Goal: Transaction & Acquisition: Purchase product/service

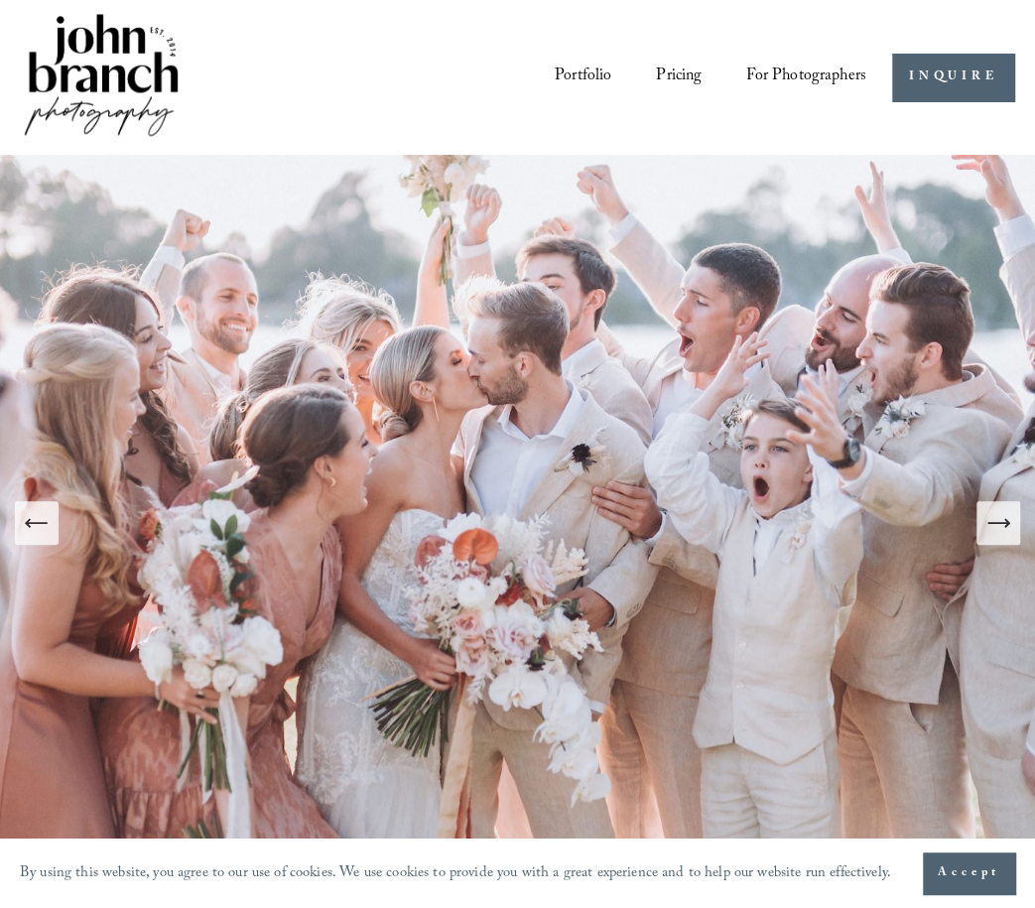
click at [1002, 523] on icon "Next Slide" at bounding box center [997, 523] width 21 height 0
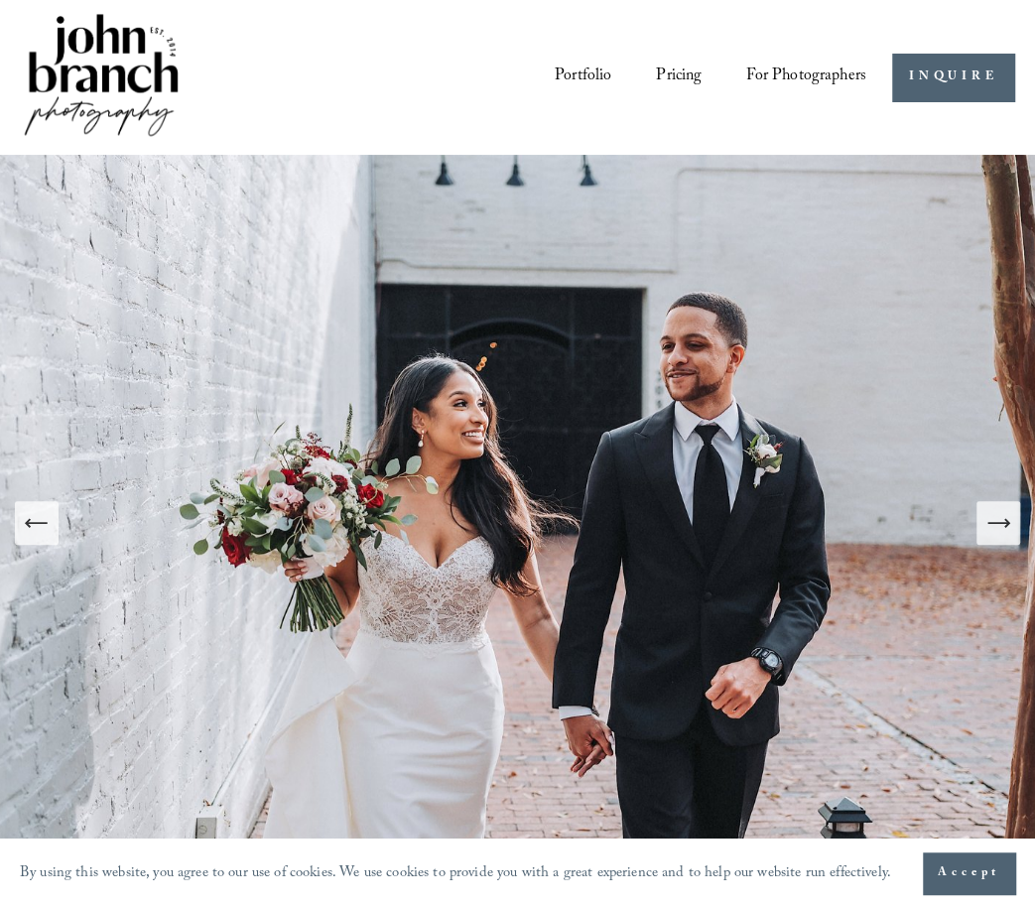
click at [999, 519] on icon "Next Slide" at bounding box center [998, 523] width 28 height 28
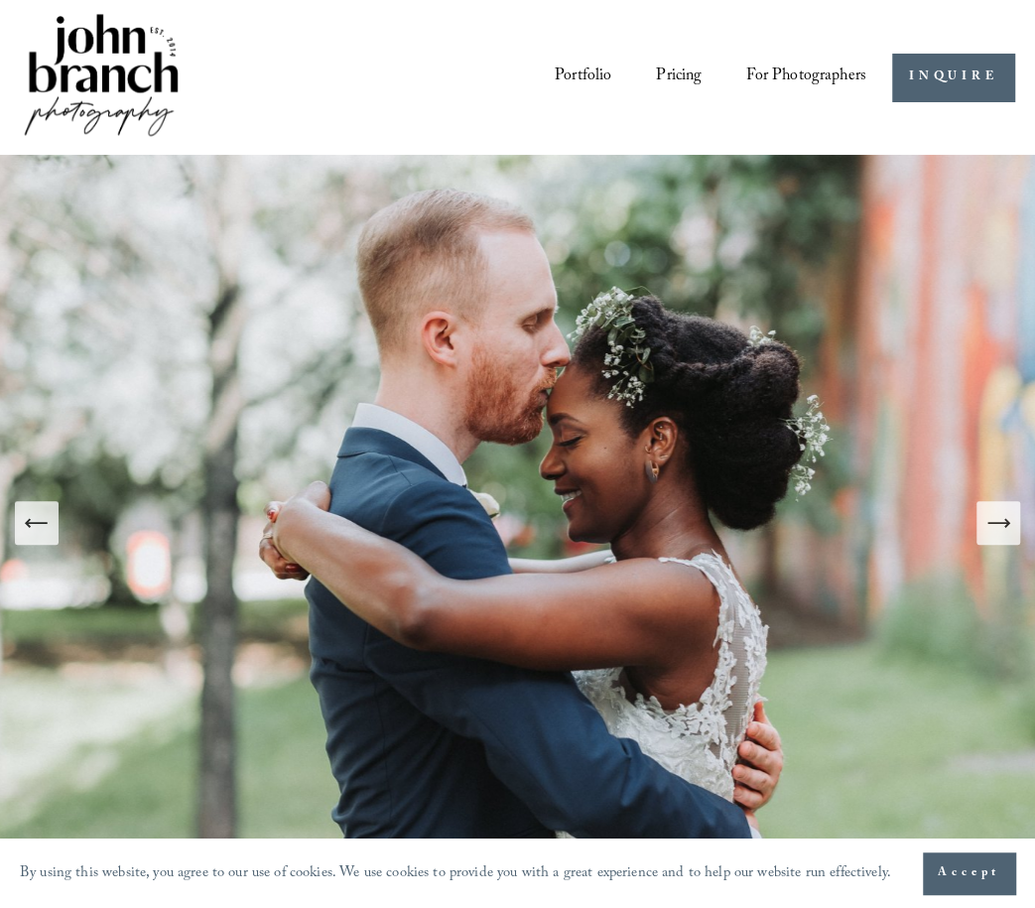
click at [999, 519] on icon "Next Slide" at bounding box center [998, 523] width 28 height 28
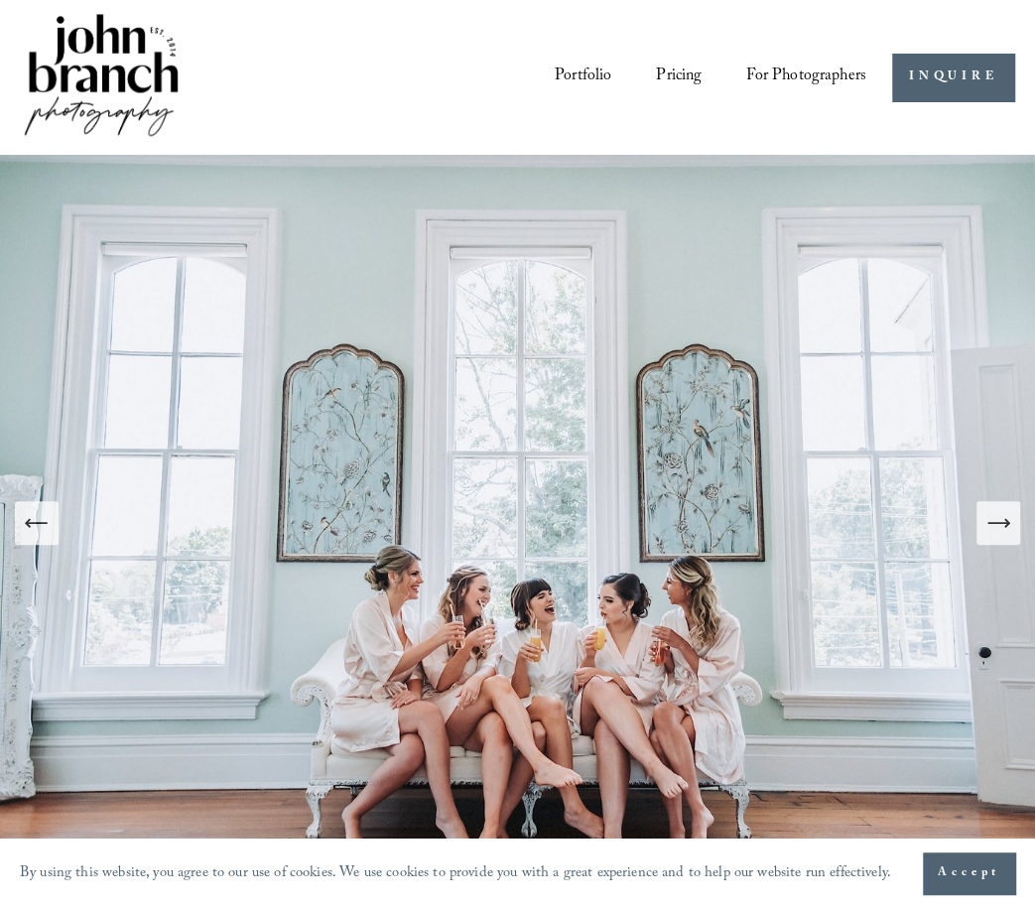
click at [999, 519] on icon "Next Slide" at bounding box center [998, 523] width 28 height 28
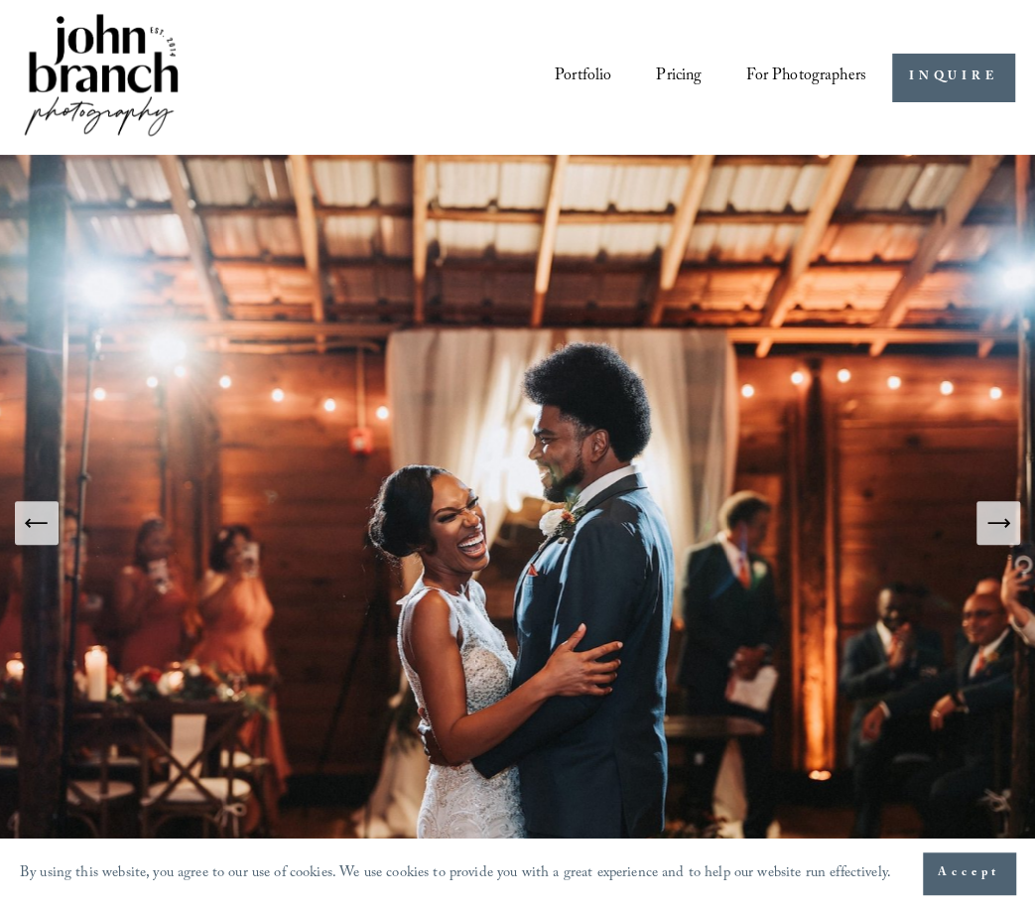
drag, startPoint x: 704, startPoint y: 657, endPoint x: 619, endPoint y: 63, distance: 599.3
click at [677, 77] on link "Pricing" at bounding box center [679, 78] width 46 height 35
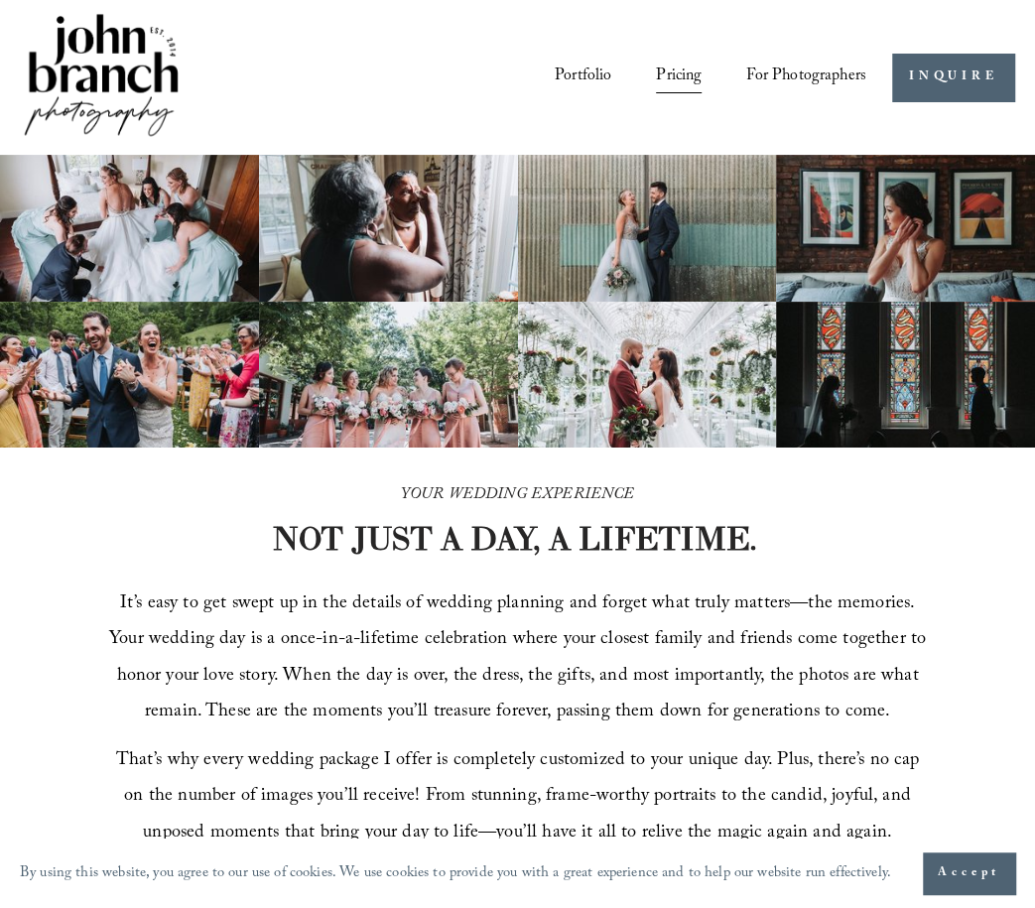
click at [0, 0] on span "Presets" at bounding box center [0, 0] width 0 height 0
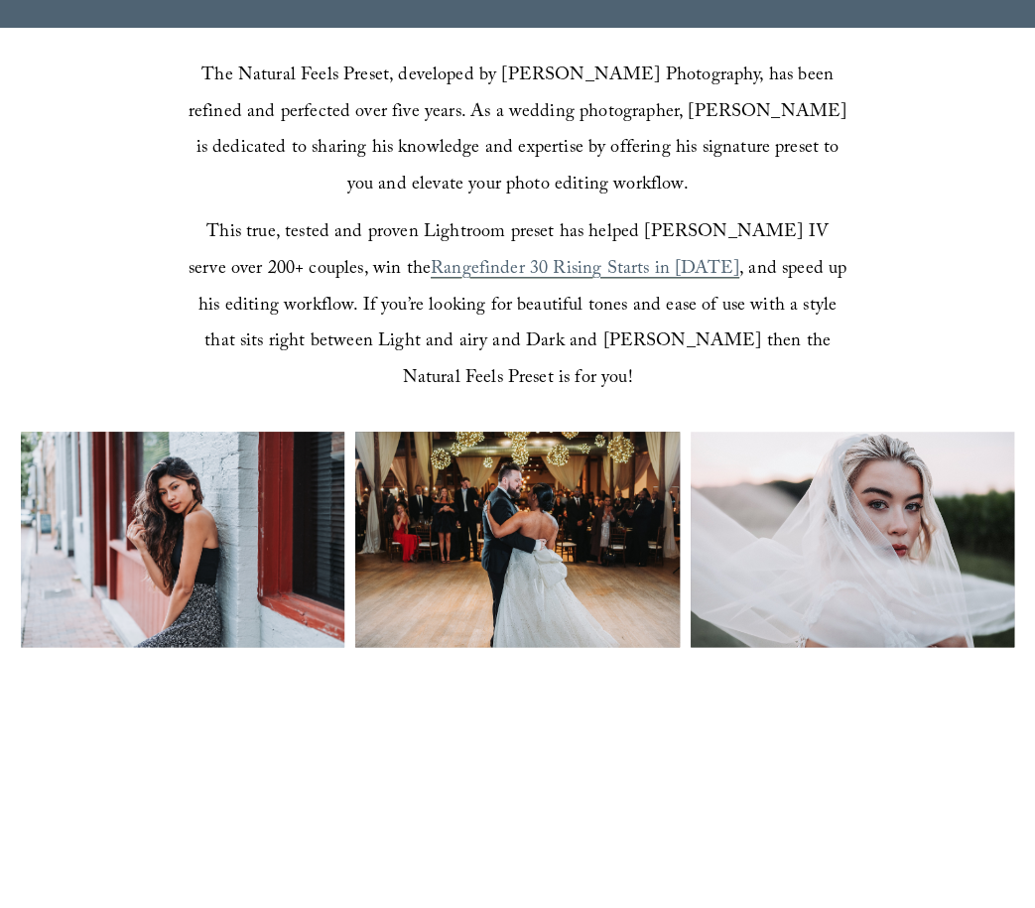
scroll to position [594, 0]
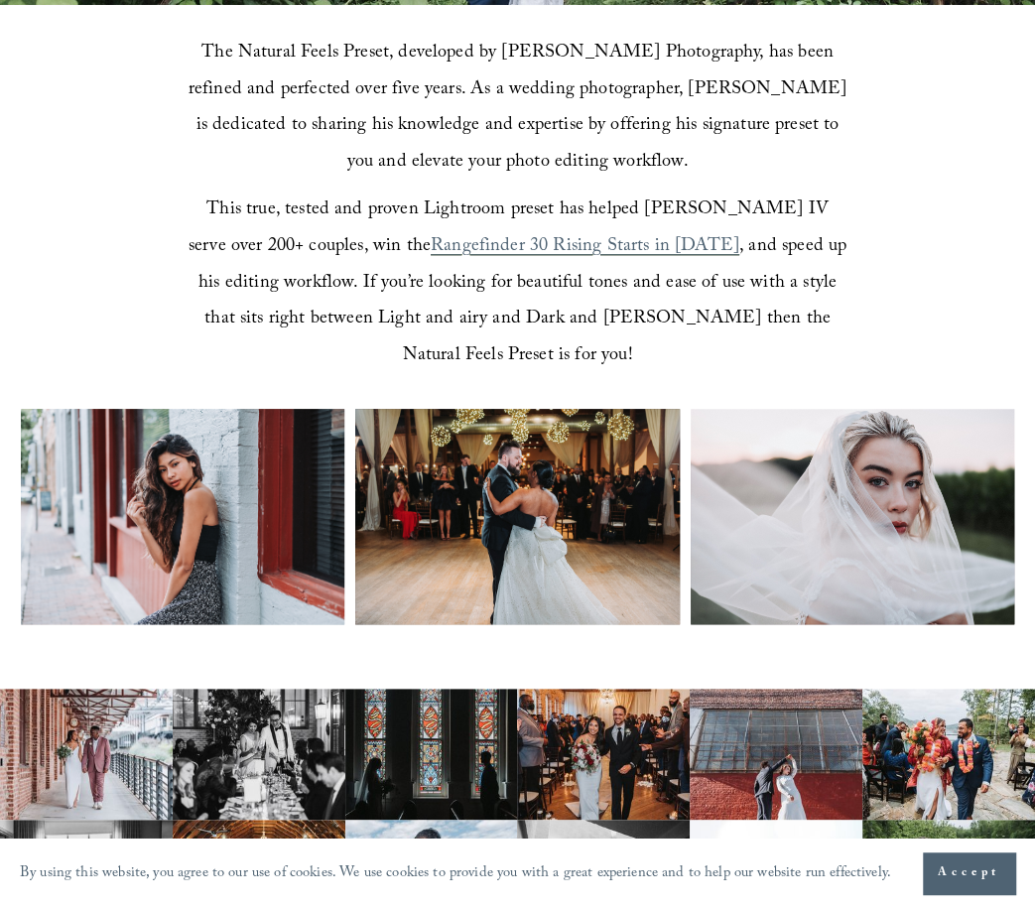
click at [182, 276] on div "The Natural Feels Preset, developed by John Branch IV Photography, has been ref…" at bounding box center [517, 206] width 1035 height 403
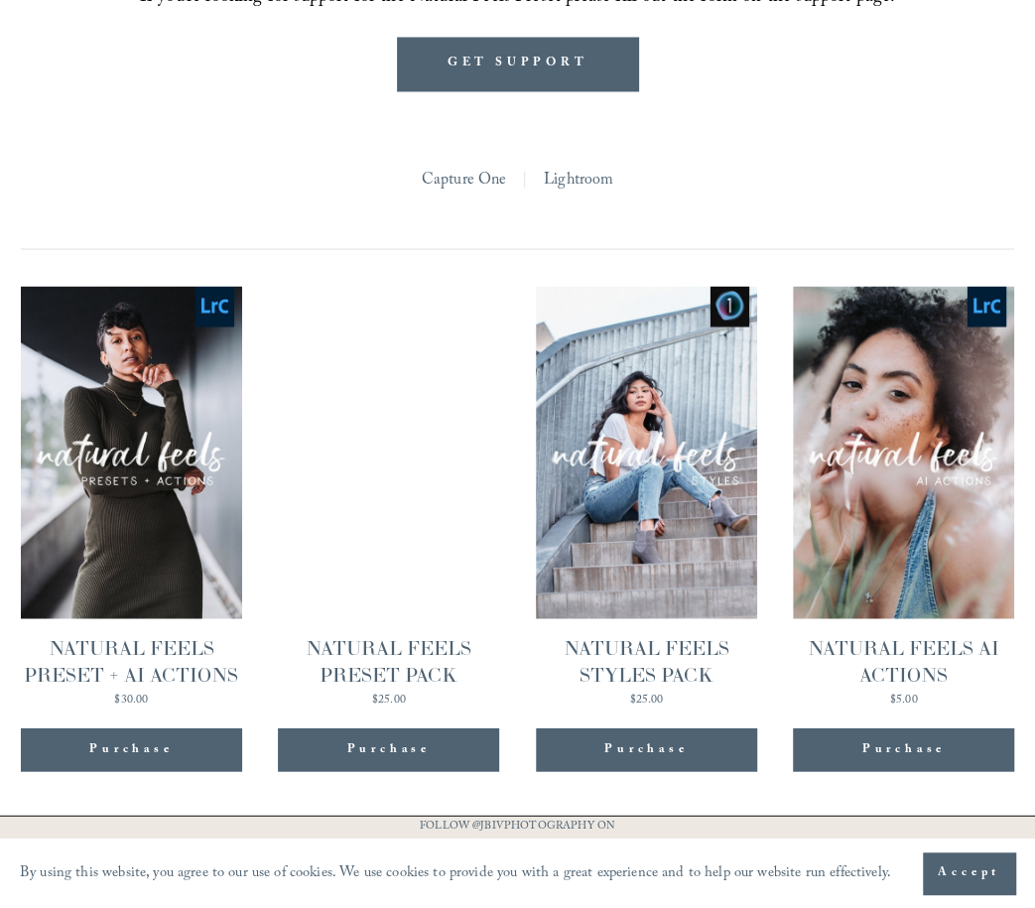
scroll to position [1675, 0]
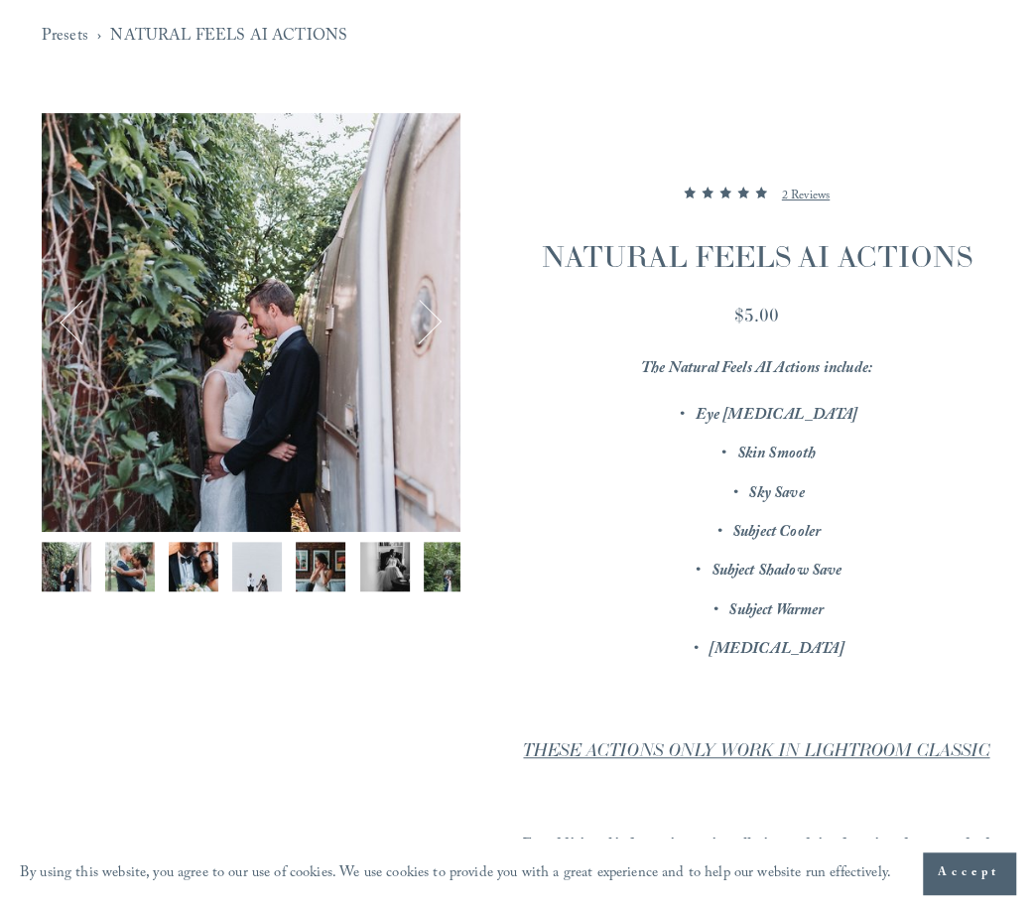
scroll to position [197, 0]
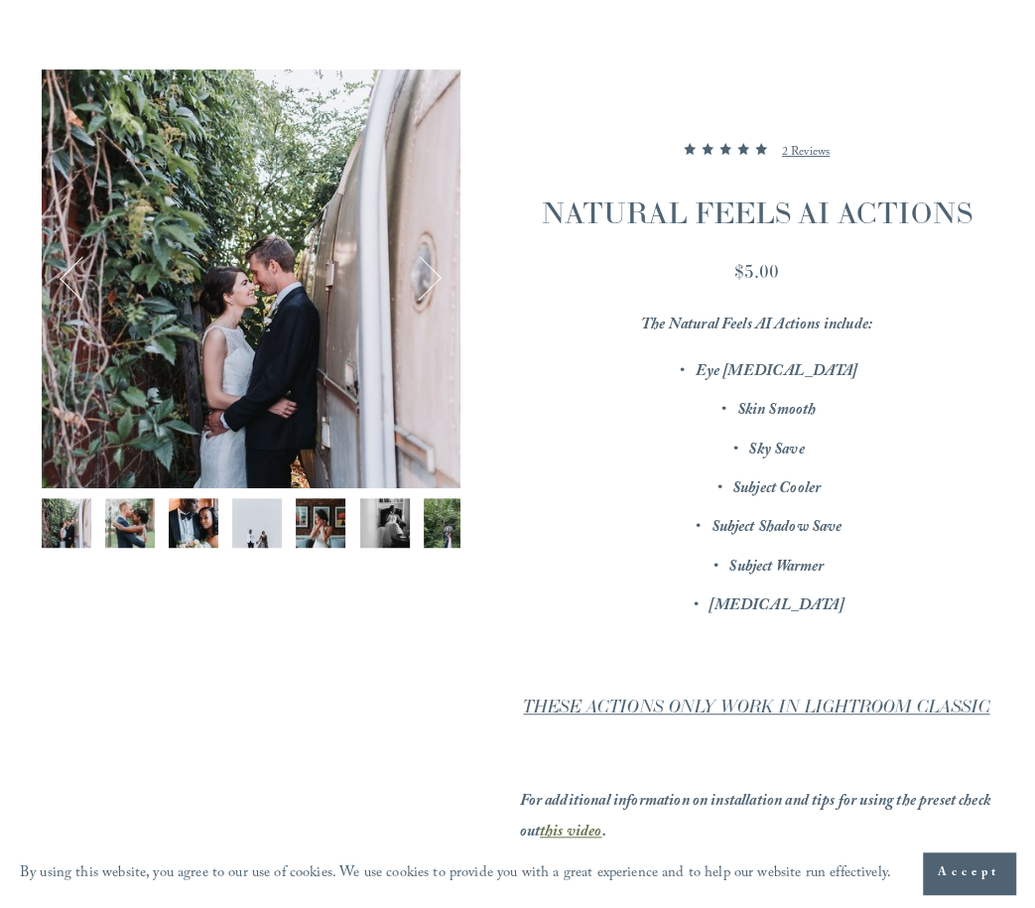
click at [134, 522] on img "Image 2 of 12" at bounding box center [130, 523] width 50 height 50
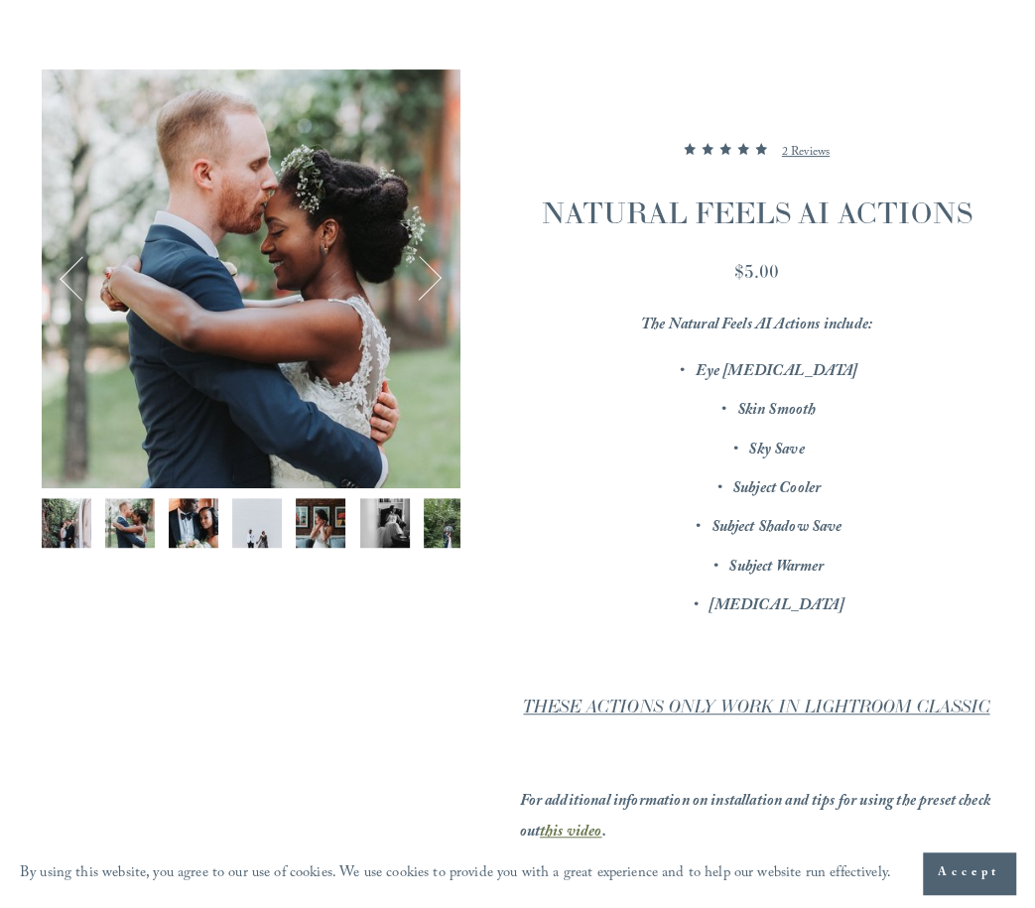
click at [216, 523] on img "Image 3 of 12" at bounding box center [194, 523] width 50 height 50
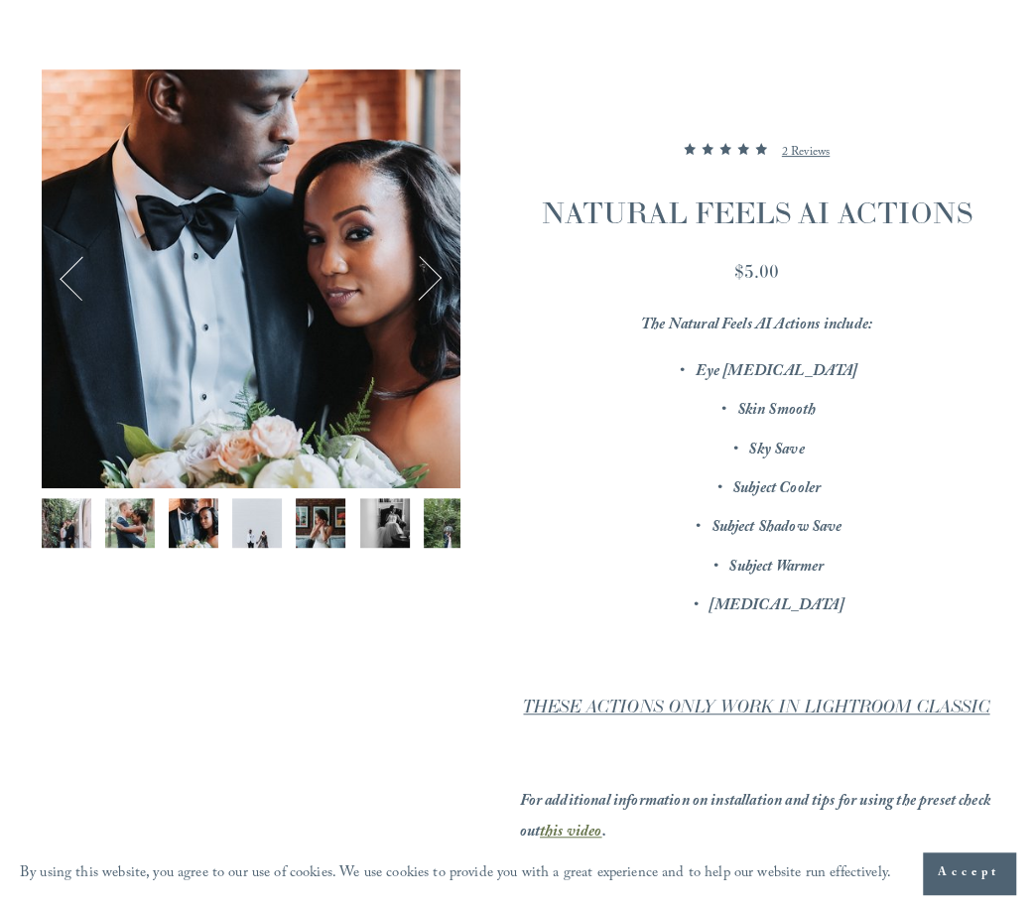
click at [266, 523] on img "Image 4 of 12" at bounding box center [257, 523] width 50 height 50
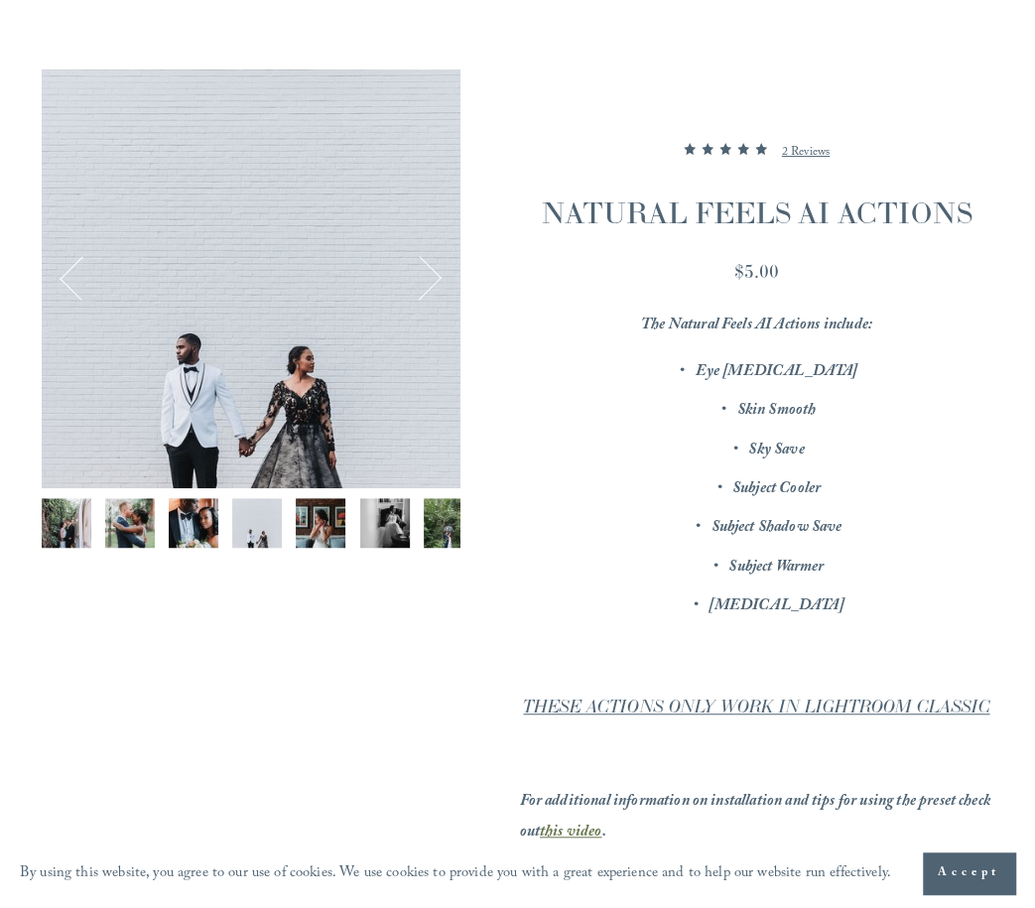
click at [323, 526] on img "Image 5 of 12" at bounding box center [321, 523] width 50 height 50
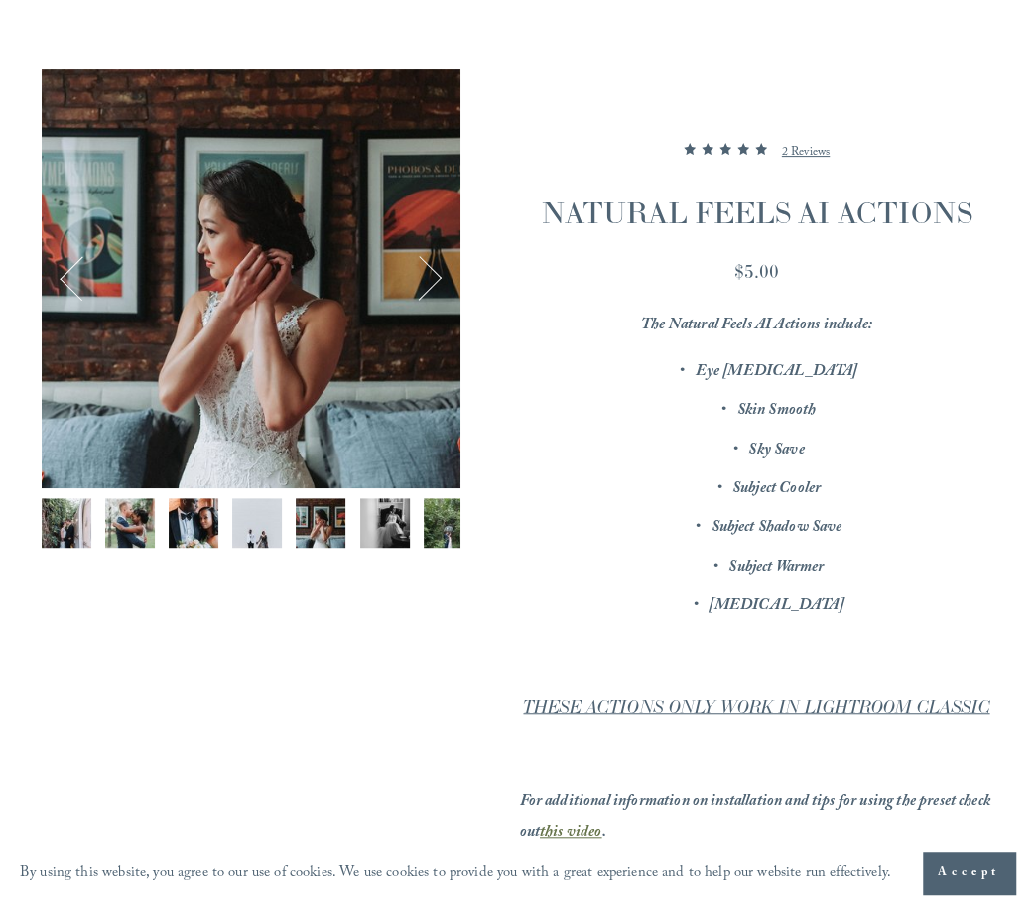
click at [388, 527] on img "Image 6 of 12" at bounding box center [385, 523] width 50 height 50
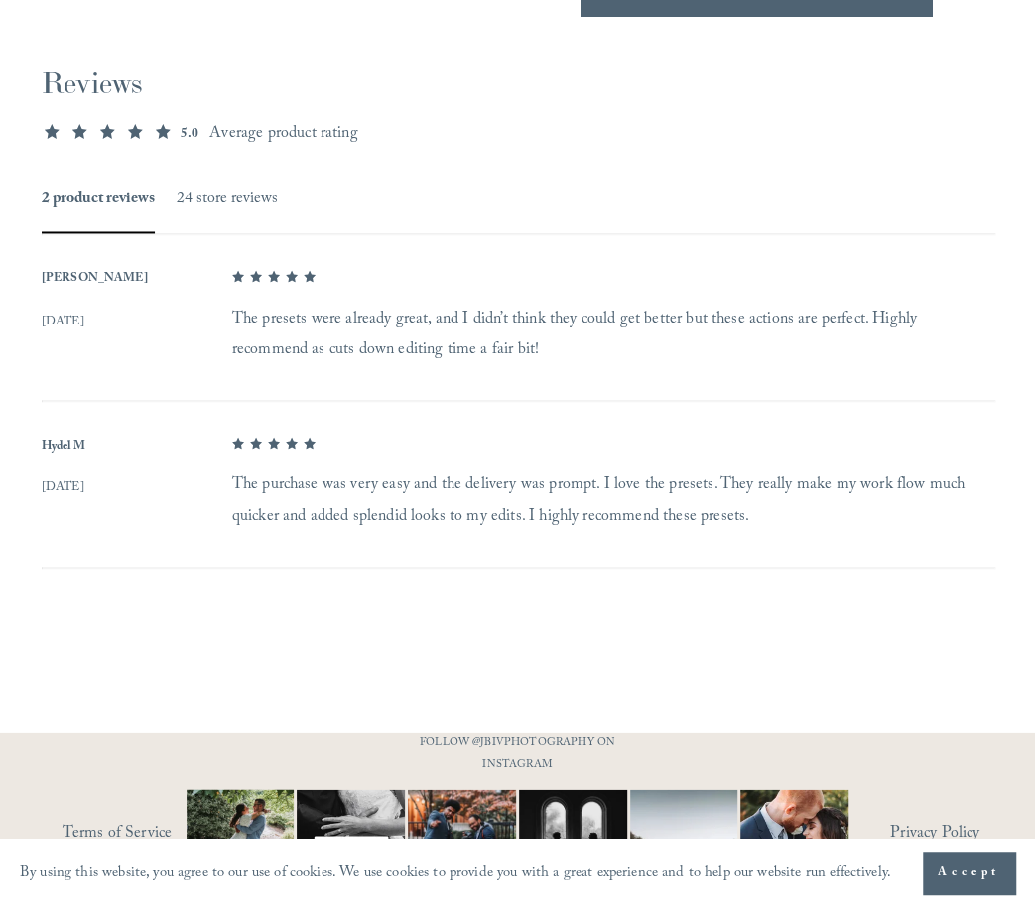
scroll to position [1454, 0]
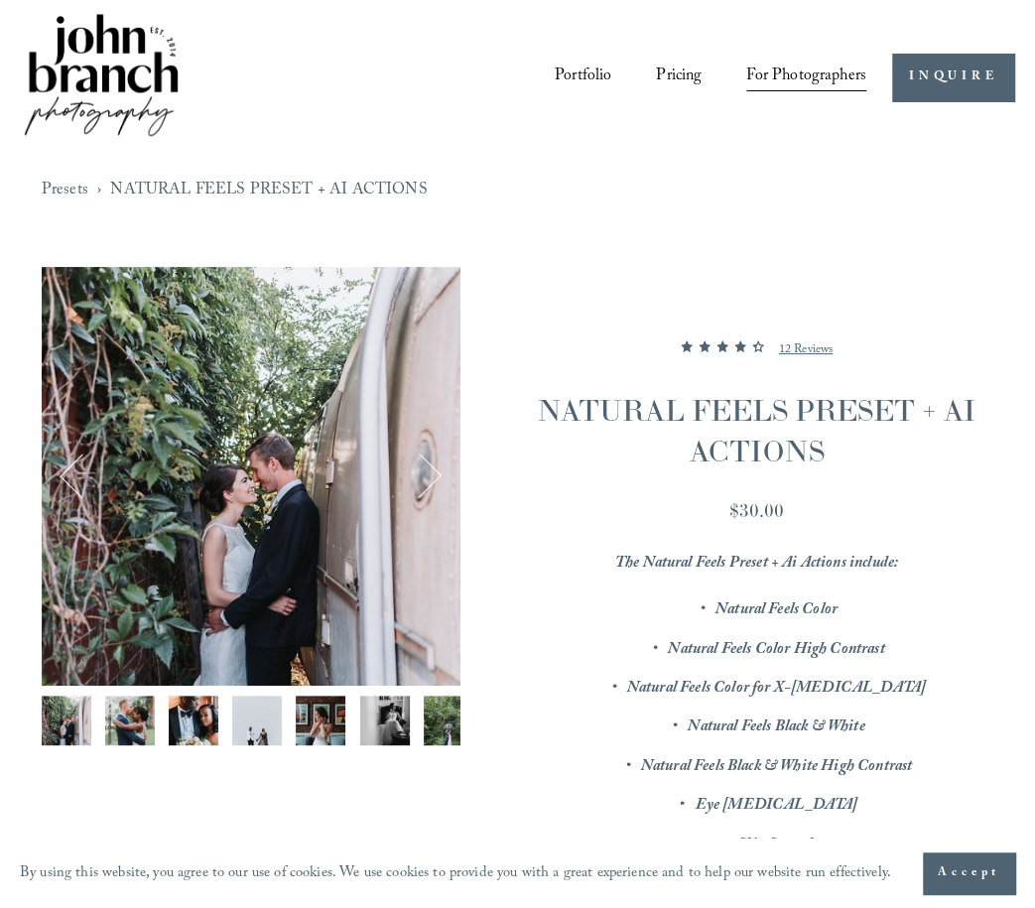
drag, startPoint x: 744, startPoint y: 695, endPoint x: 650, endPoint y: 207, distance: 497.1
click at [136, 730] on img "Image 2 of 12" at bounding box center [130, 720] width 50 height 50
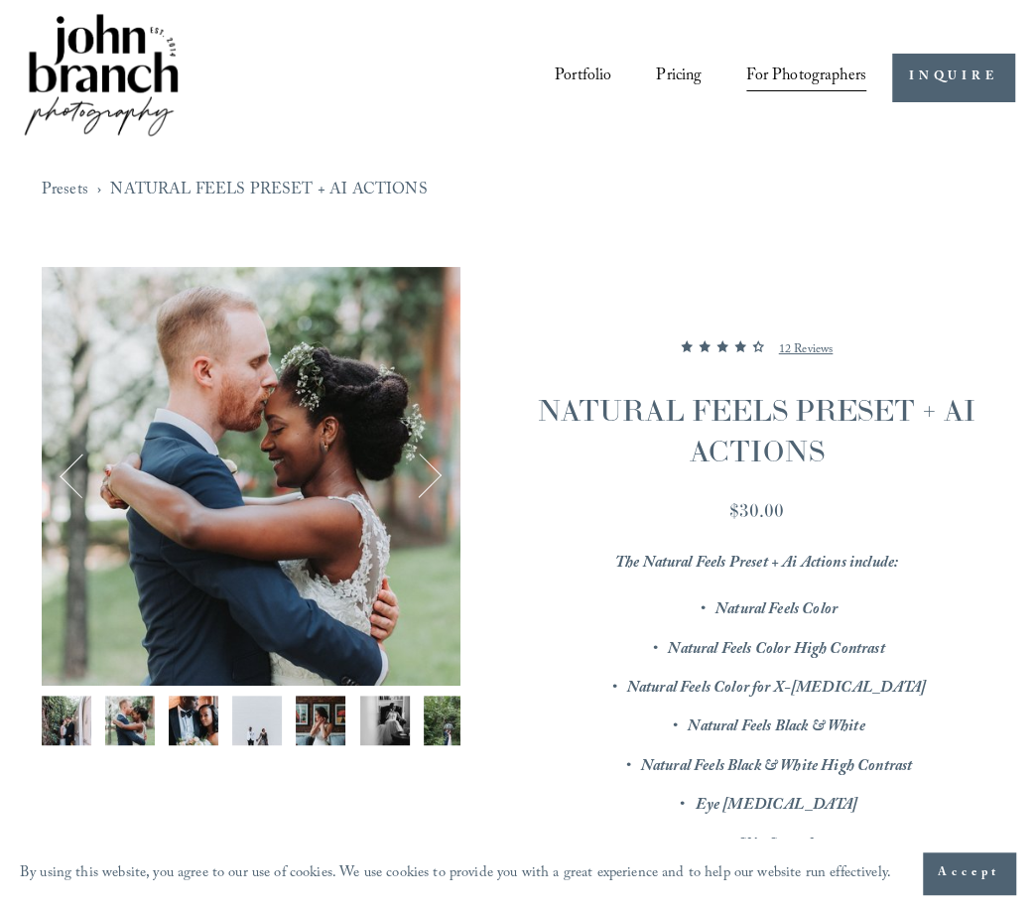
click at [188, 726] on img "Image 3 of 12" at bounding box center [194, 720] width 50 height 50
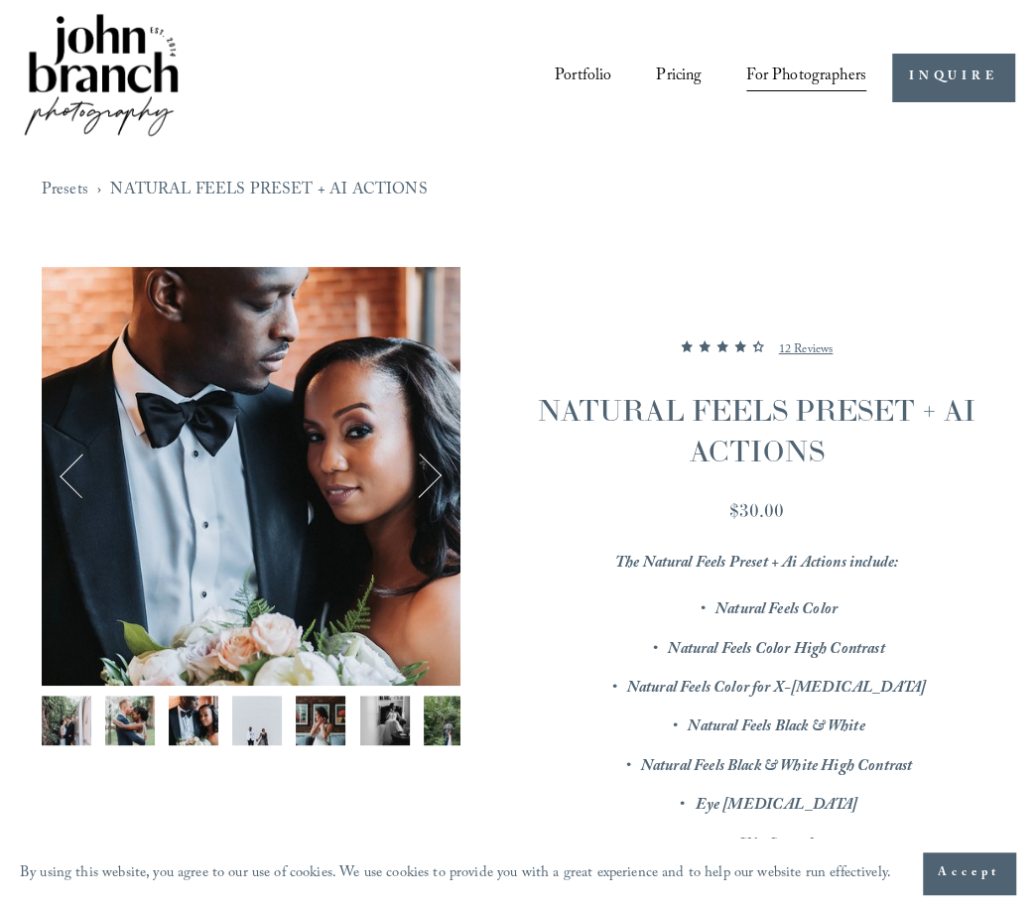
click at [242, 729] on img "Image 4 of 12" at bounding box center [257, 720] width 50 height 50
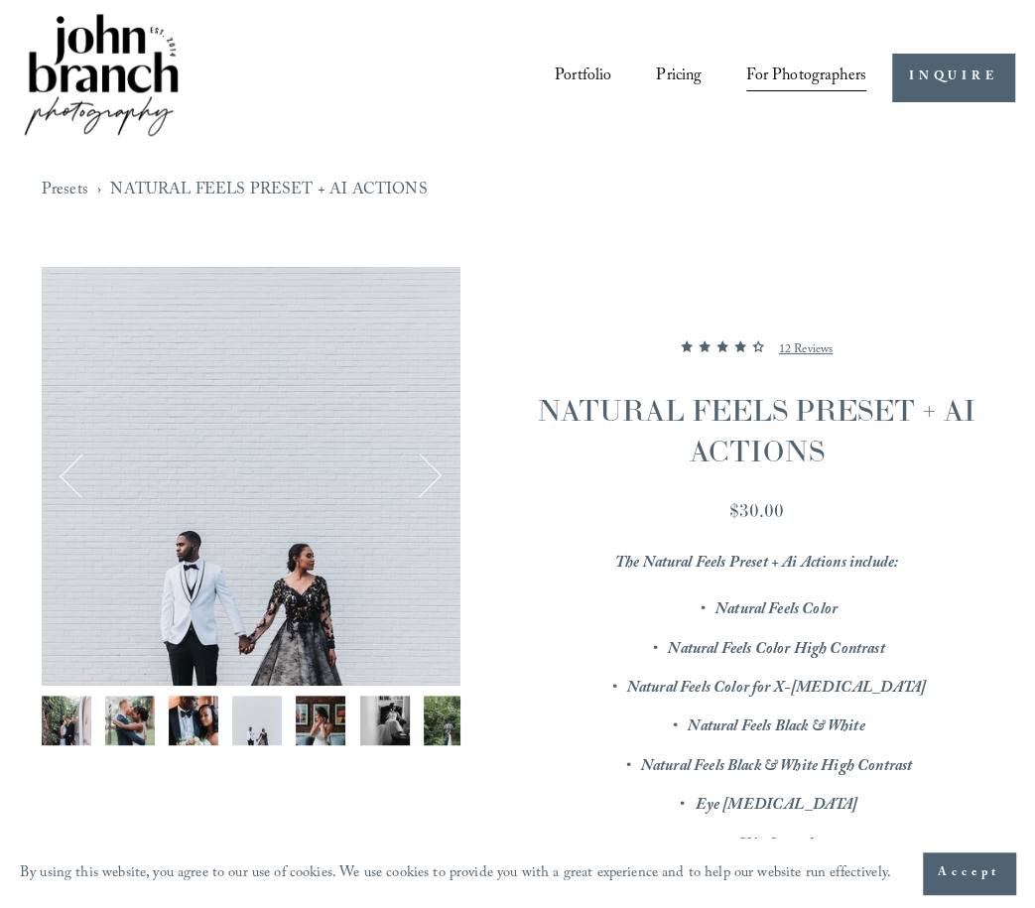
click at [308, 731] on img "Image 5 of 12" at bounding box center [321, 720] width 50 height 50
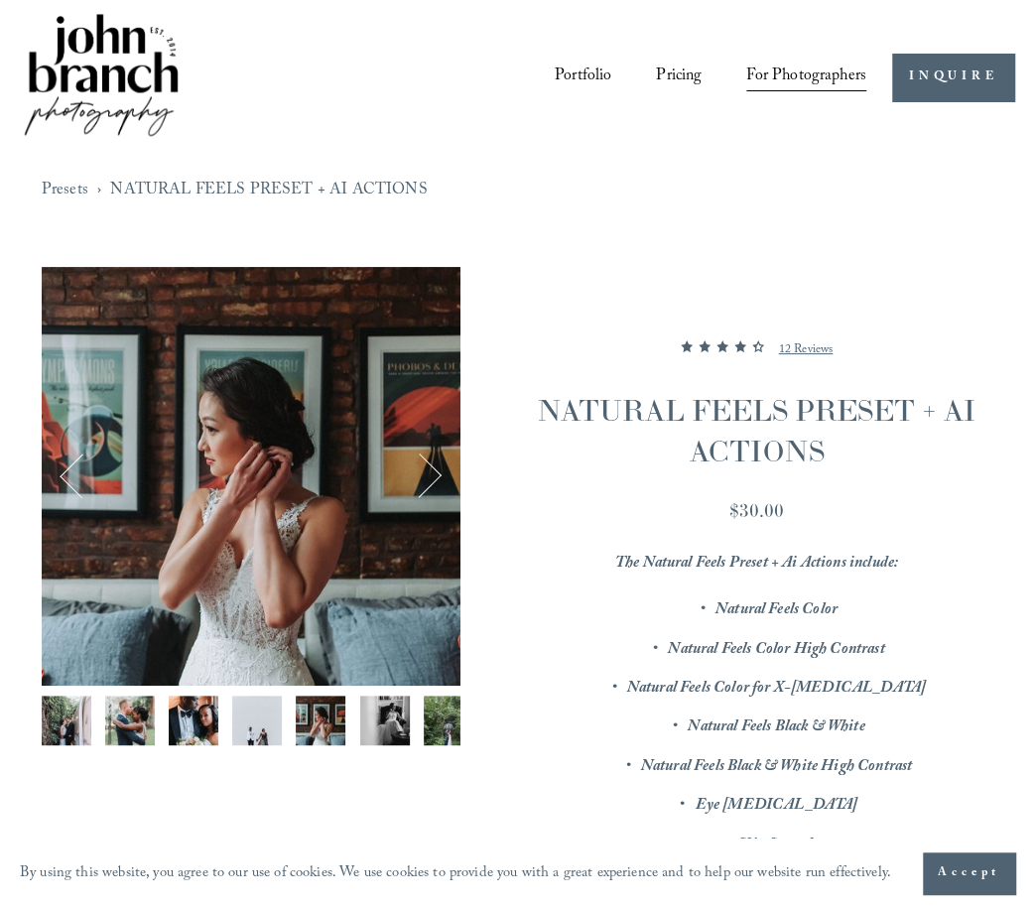
click at [385, 734] on img "Image 6 of 12" at bounding box center [385, 720] width 50 height 50
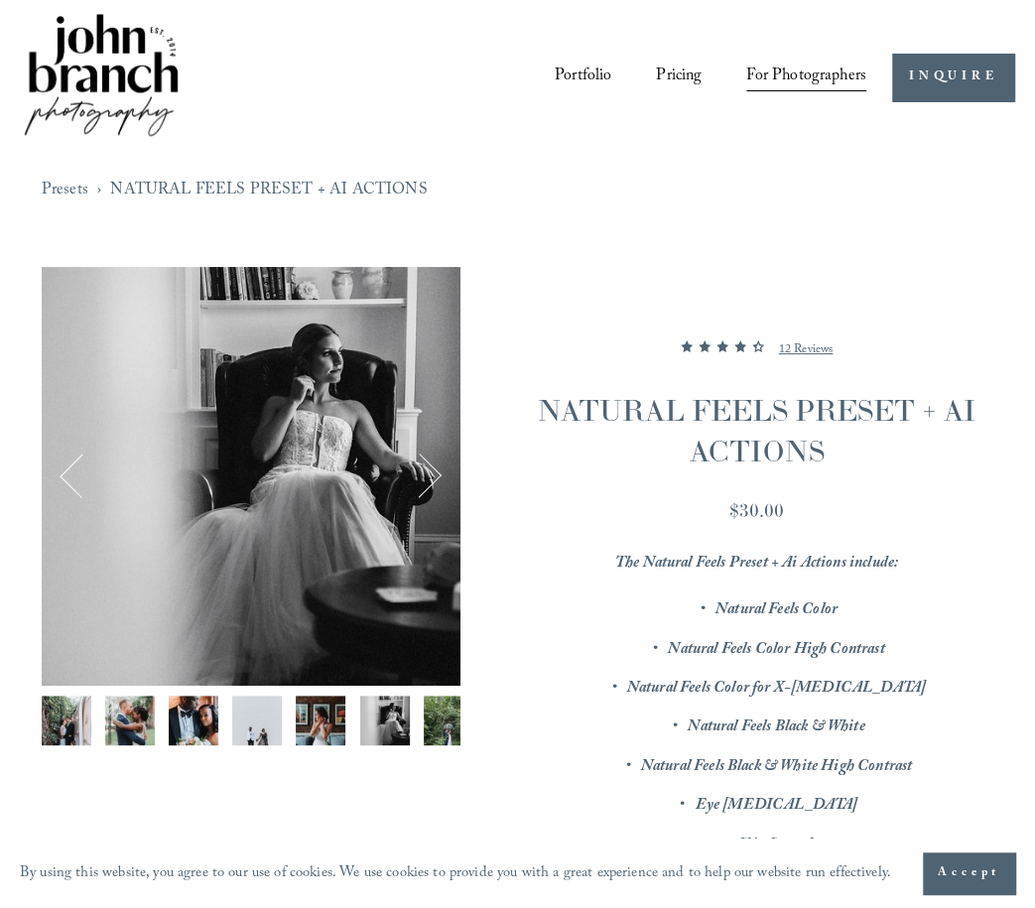
click at [426, 735] on img "Image 7 of 12" at bounding box center [449, 720] width 50 height 50
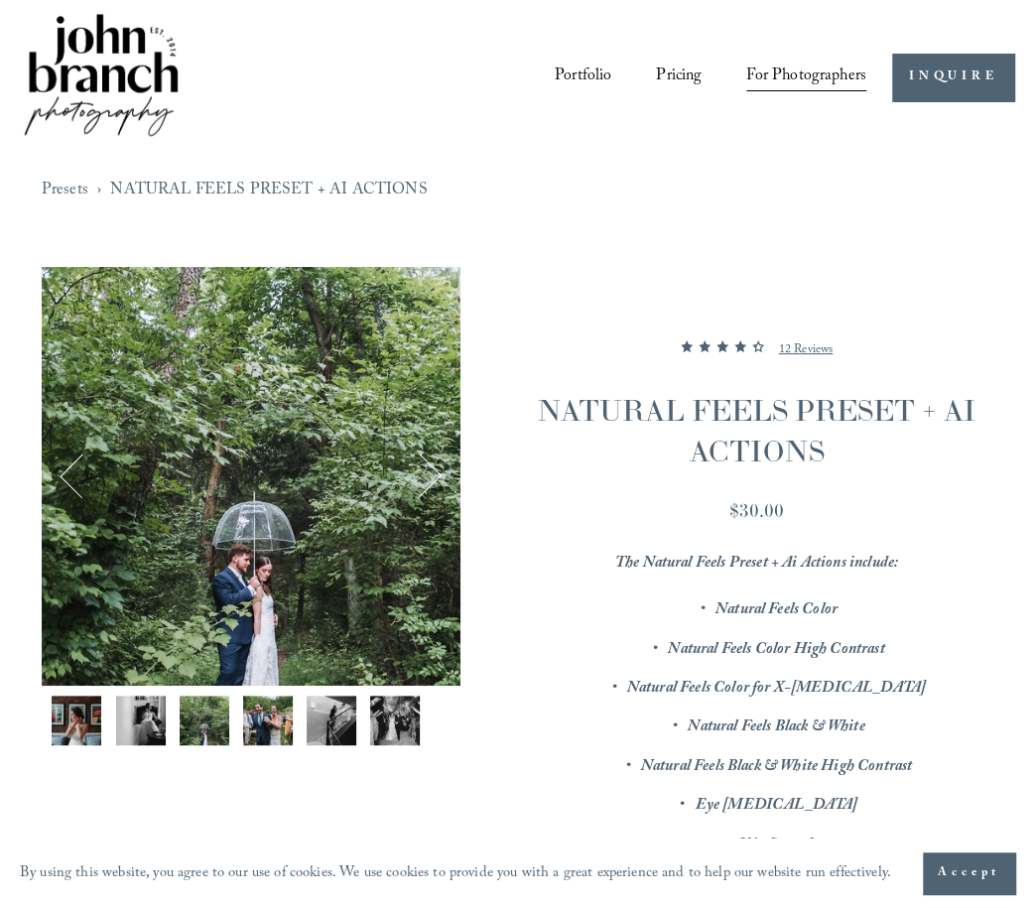
scroll to position [0, 278]
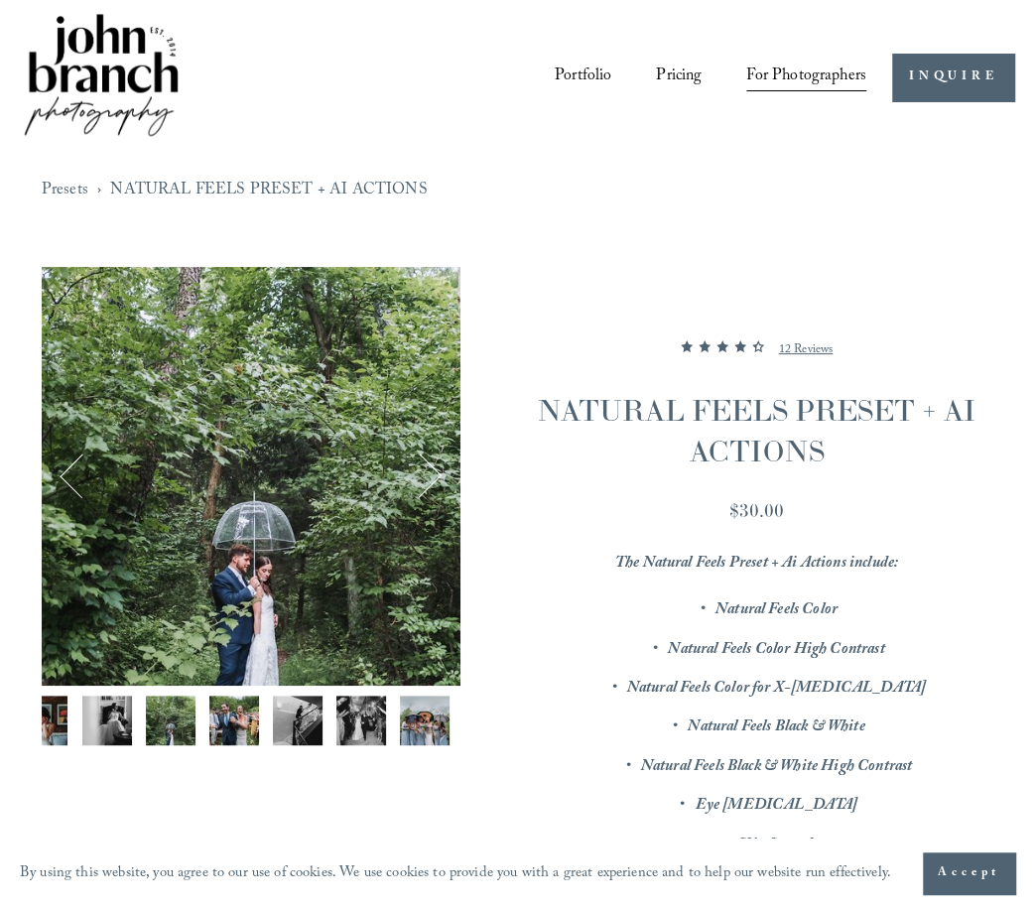
click at [220, 721] on img "Image 8 of 12" at bounding box center [234, 720] width 50 height 50
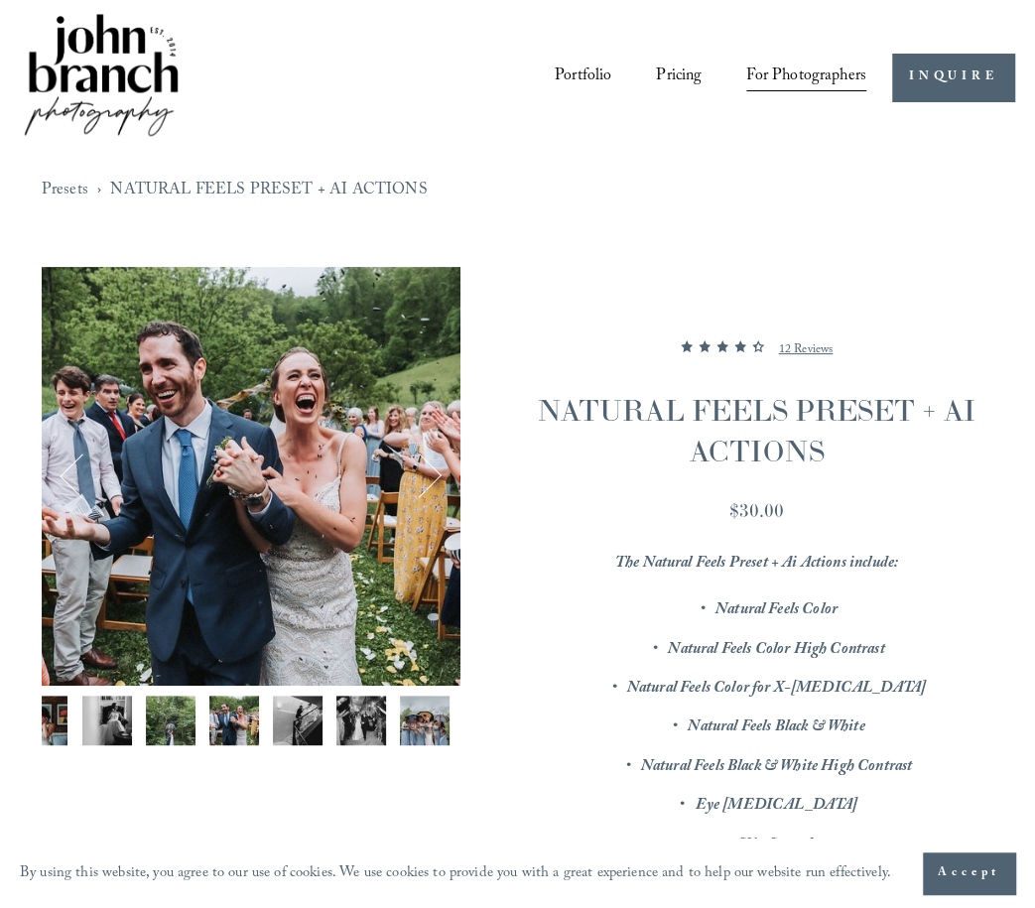
click at [408, 713] on img "Image 11 of 12" at bounding box center [425, 720] width 50 height 50
